Goal: Find specific page/section: Find specific page/section

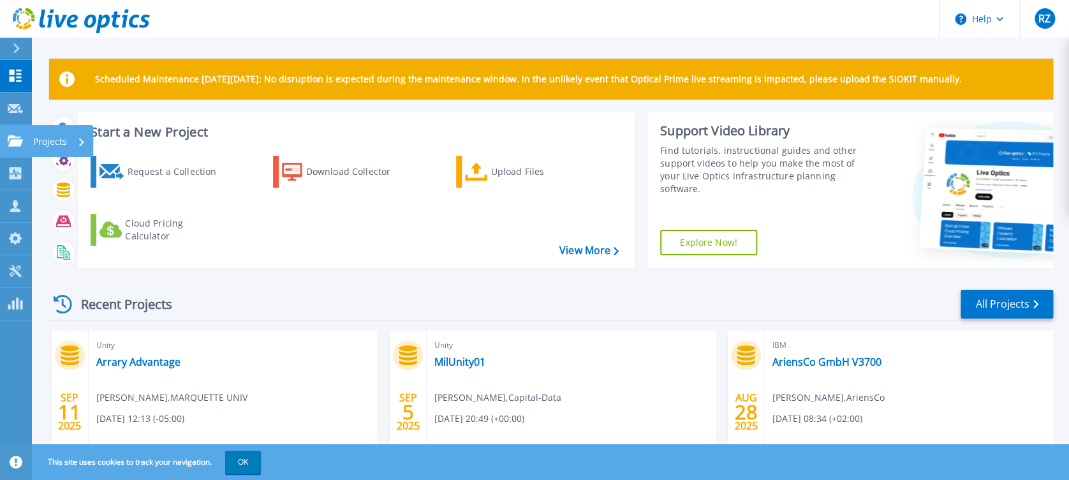
click at [20, 138] on icon at bounding box center [15, 140] width 15 height 11
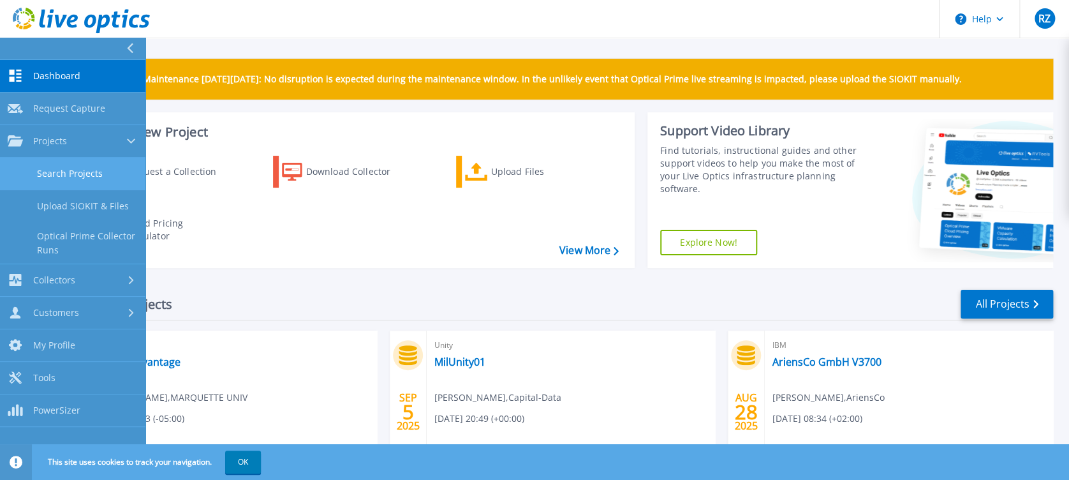
click at [87, 169] on link "Search Projects" at bounding box center [72, 174] width 145 height 33
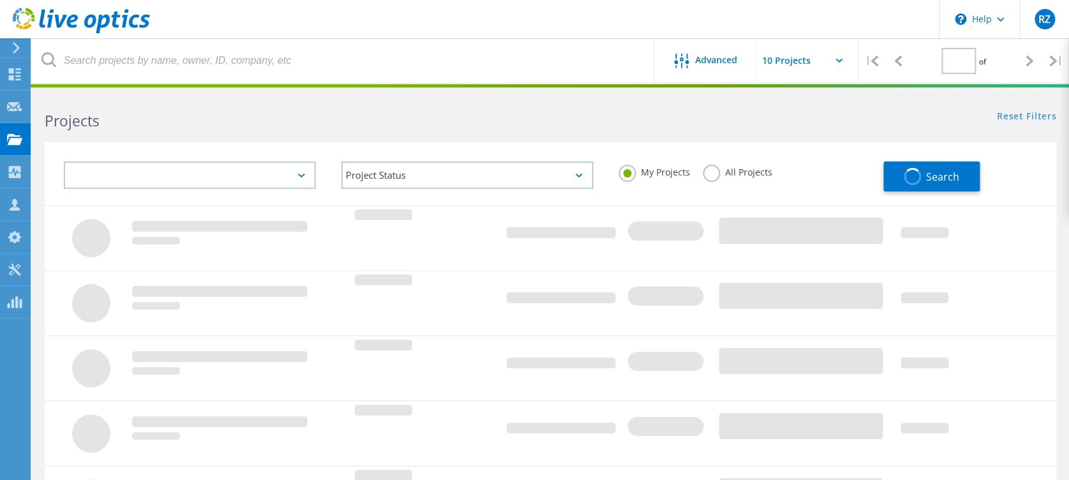
type input "1"
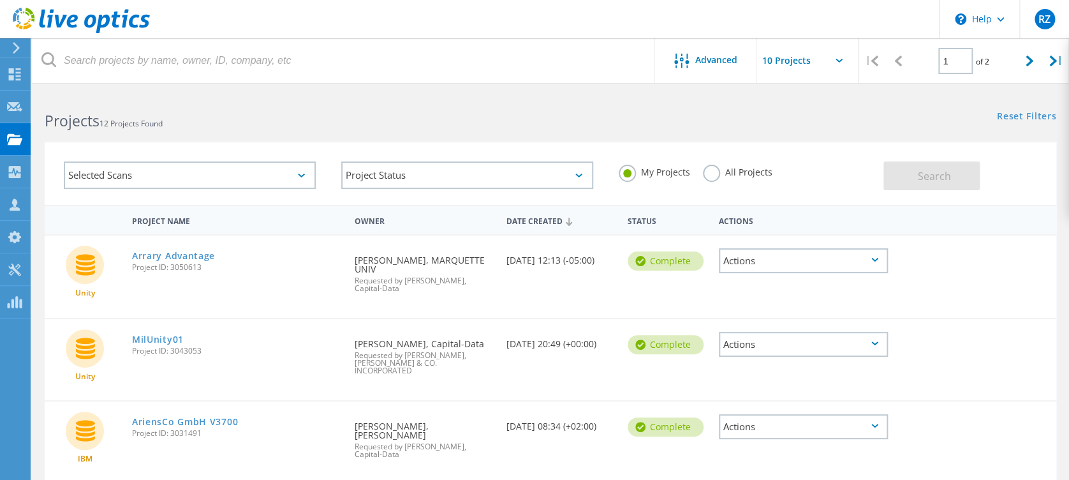
click at [706, 173] on label "All Projects" at bounding box center [738, 171] width 70 height 12
click at [0, 0] on input "All Projects" at bounding box center [0, 0] width 0 height 0
click at [918, 167] on button "Search" at bounding box center [931, 175] width 96 height 29
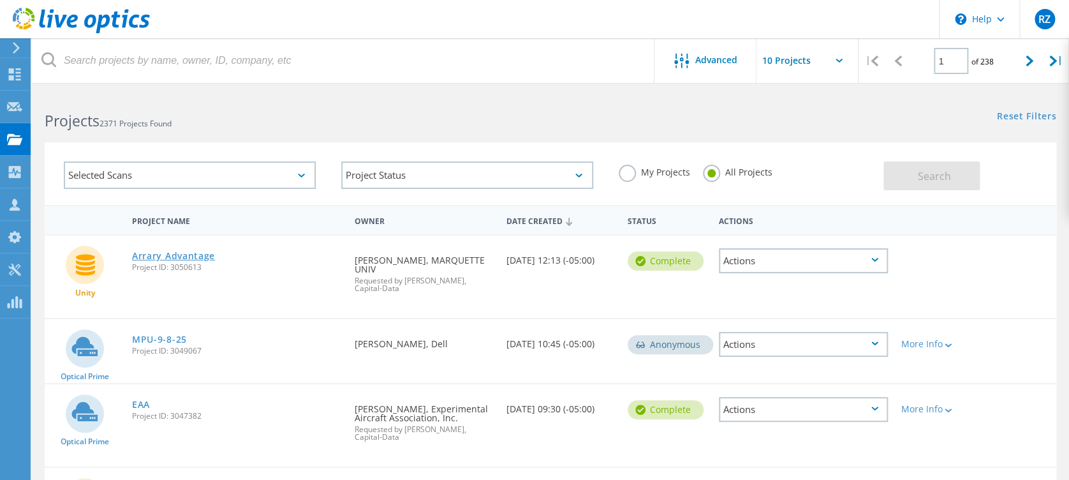
click at [145, 251] on link "Arrary Advantage" at bounding box center [173, 255] width 83 height 9
